Goal: Task Accomplishment & Management: Manage account settings

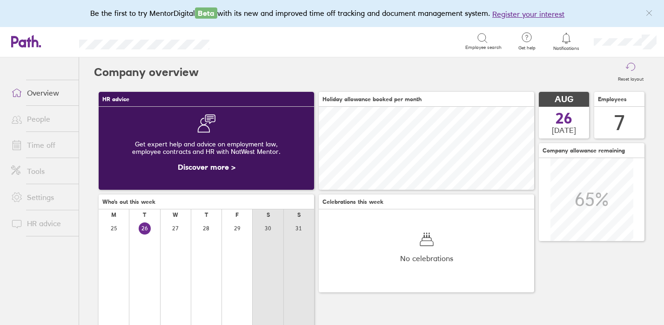
scroll to position [0, 0]
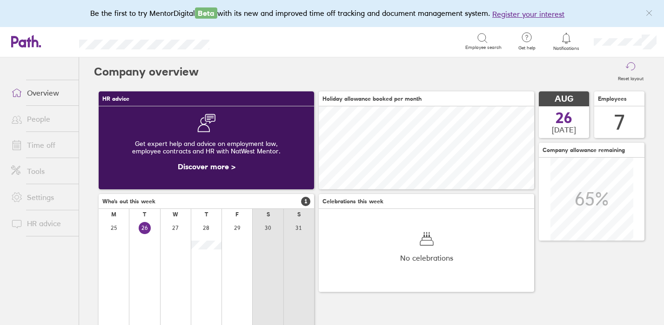
click at [31, 111] on link "People" at bounding box center [41, 118] width 75 height 19
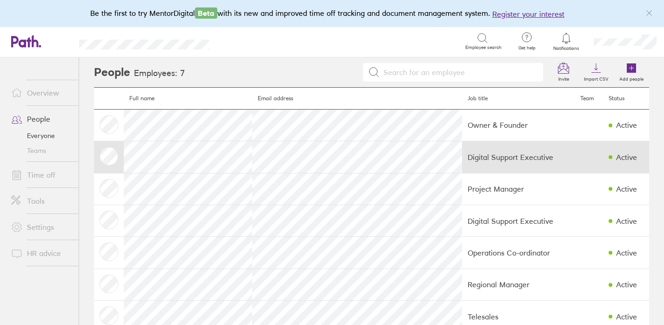
scroll to position [24, 0]
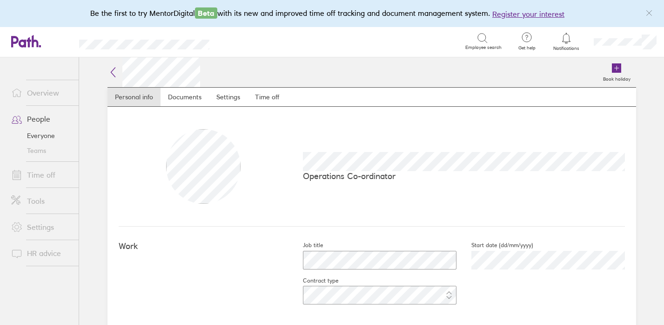
click at [37, 172] on link "Time off" at bounding box center [41, 174] width 75 height 19
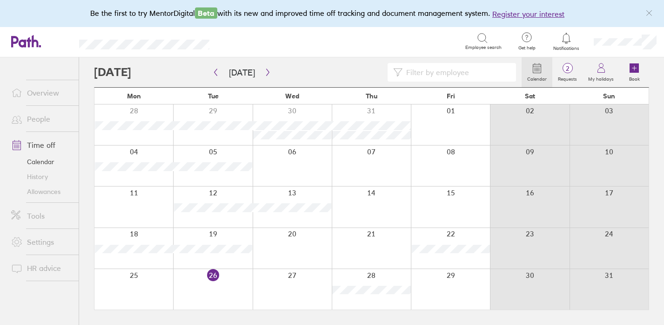
click at [37, 122] on link "People" at bounding box center [41, 118] width 75 height 19
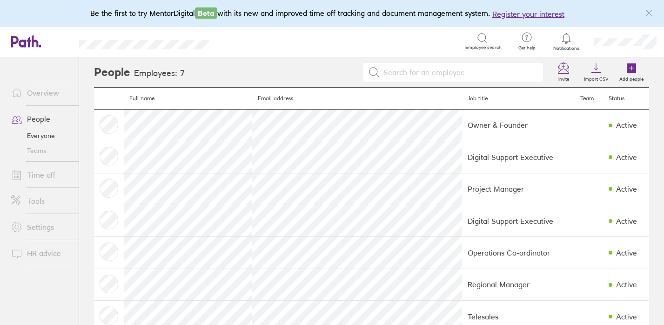
scroll to position [24, 0]
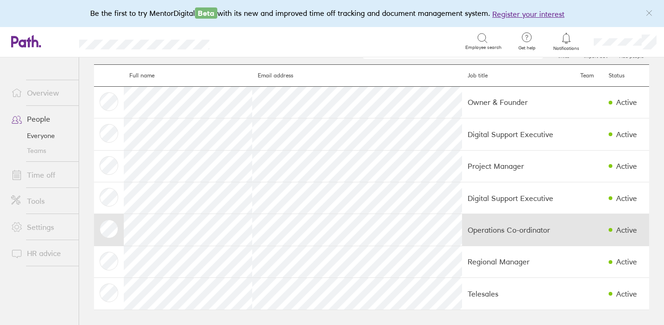
click at [108, 228] on td at bounding box center [109, 230] width 30 height 32
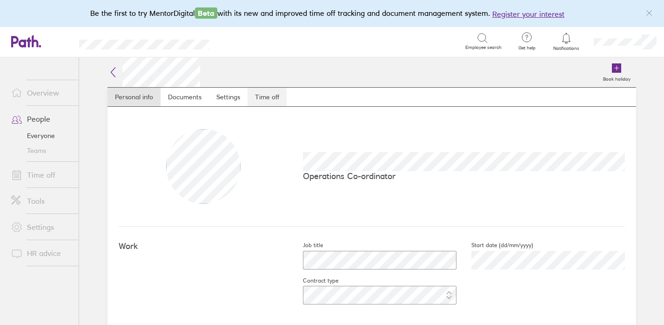
click at [271, 104] on link "Time off" at bounding box center [267, 97] width 39 height 19
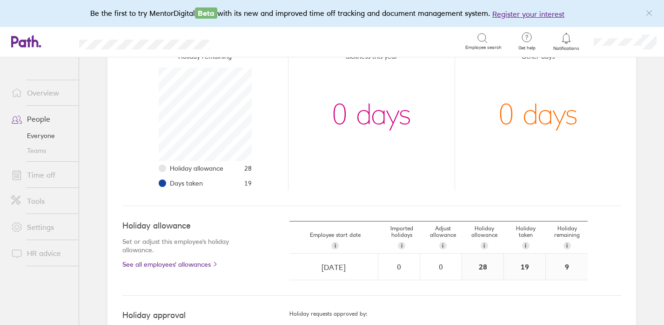
scroll to position [132, 0]
click at [47, 90] on link "Overview" at bounding box center [41, 92] width 75 height 19
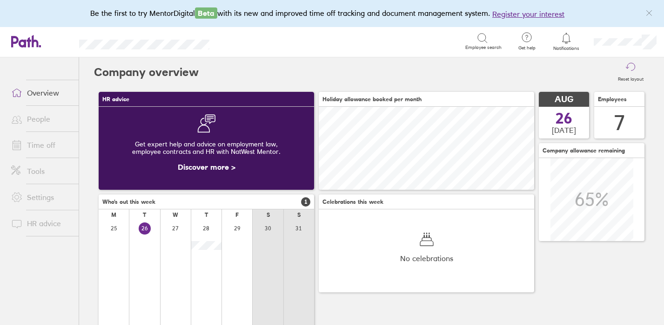
click at [38, 112] on link "People" at bounding box center [41, 118] width 75 height 19
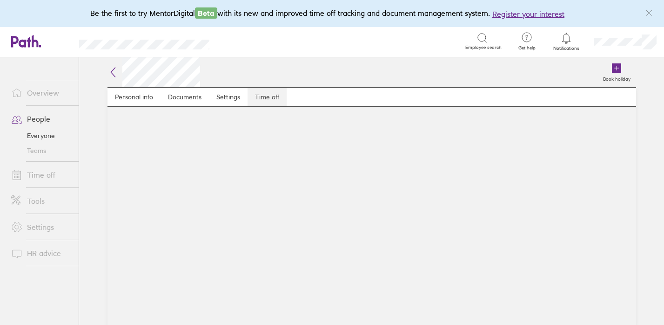
click at [266, 99] on link "Time off" at bounding box center [267, 97] width 39 height 19
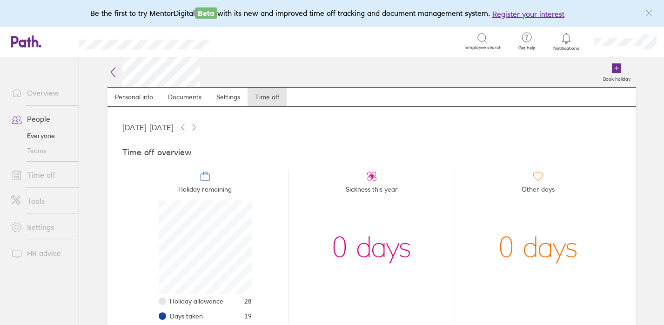
click at [115, 67] on icon at bounding box center [113, 72] width 11 height 11
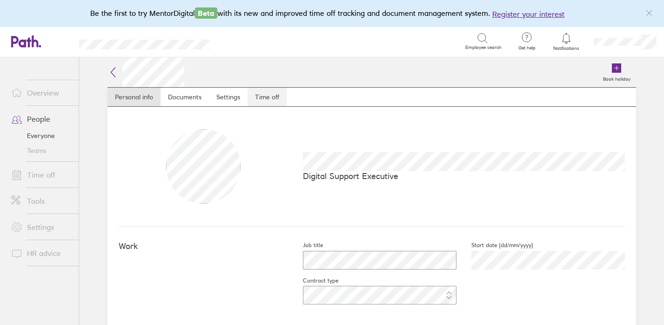
click at [264, 99] on link "Time off" at bounding box center [267, 97] width 39 height 19
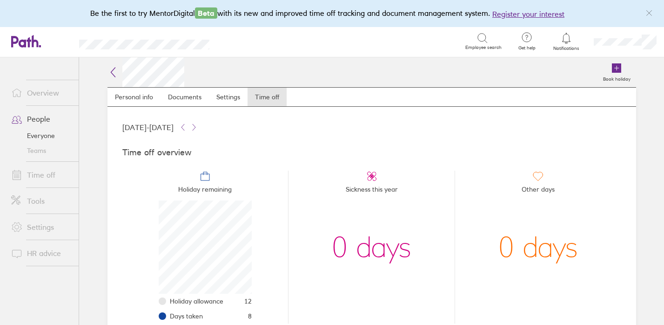
click at [117, 78] on h2 at bounding box center [146, 72] width 77 height 30
click at [108, 74] on icon at bounding box center [113, 72] width 11 height 11
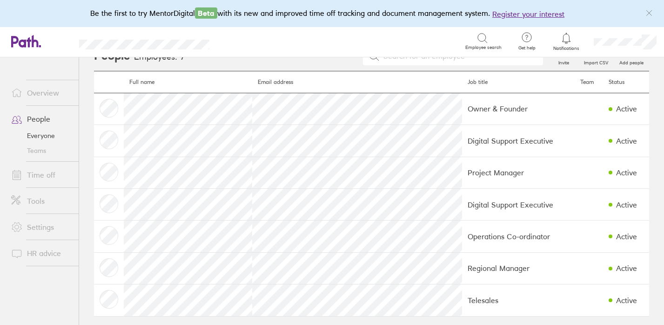
scroll to position [17, 0]
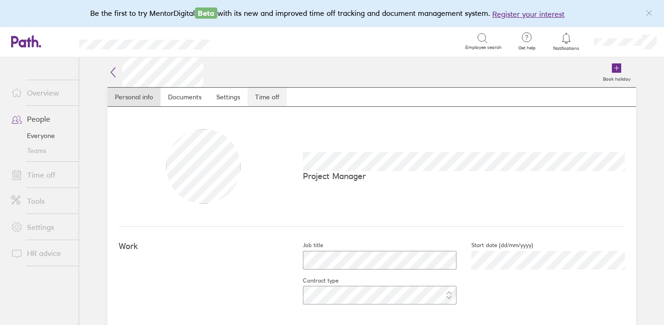
click at [266, 98] on link "Time off" at bounding box center [267, 97] width 39 height 19
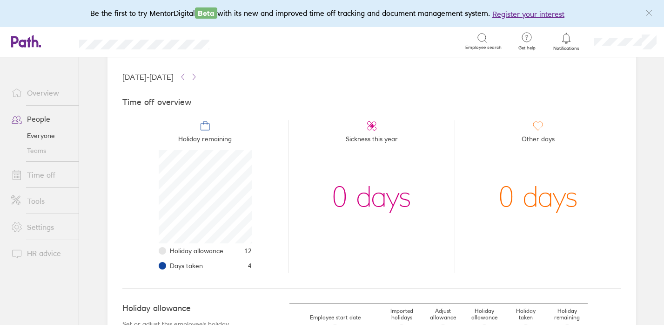
scroll to position [54, 0]
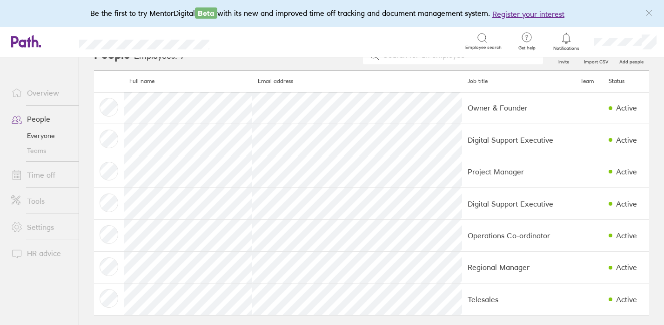
scroll to position [24, 0]
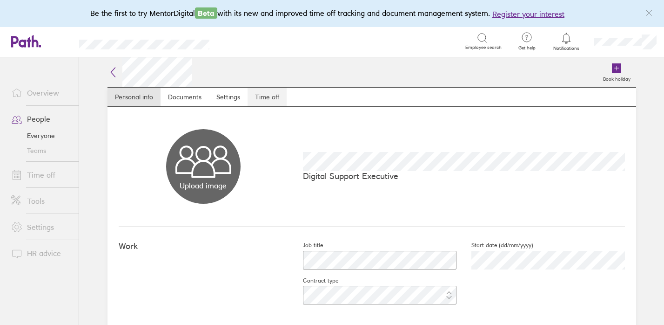
click at [276, 96] on link "Time off" at bounding box center [267, 97] width 39 height 19
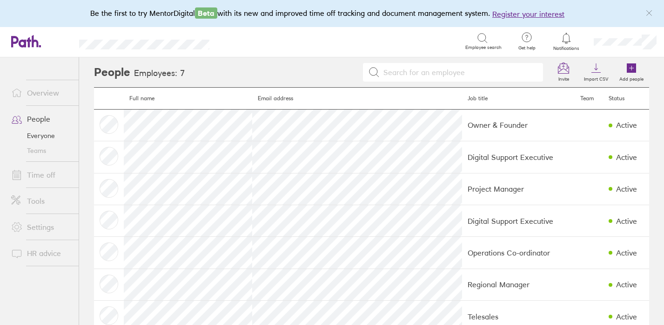
scroll to position [24, 0]
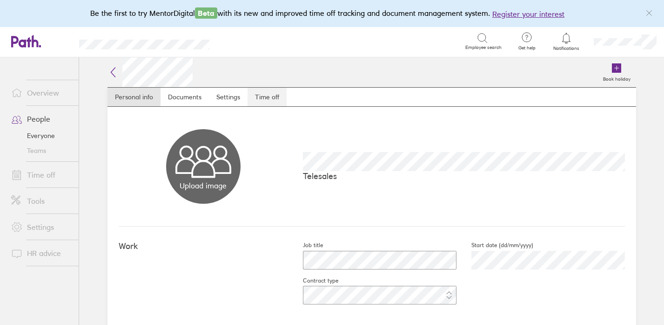
click at [265, 91] on link "Time off" at bounding box center [267, 97] width 39 height 19
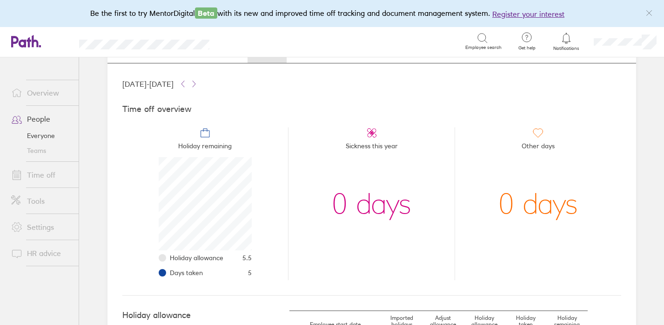
scroll to position [50, 0]
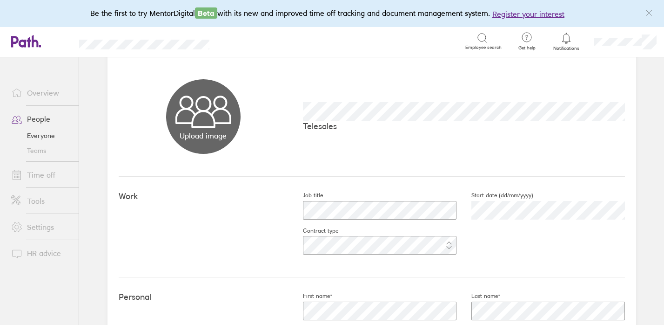
click at [41, 183] on link "Time off" at bounding box center [41, 174] width 75 height 19
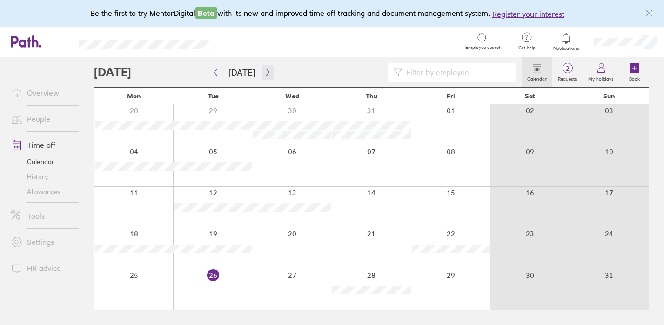
click at [267, 73] on icon "button" at bounding box center [267, 71] width 7 height 7
click at [266, 74] on icon "button" at bounding box center [267, 71] width 7 height 7
click at [265, 73] on icon "button" at bounding box center [267, 71] width 7 height 7
